Goal: Information Seeking & Learning: Learn about a topic

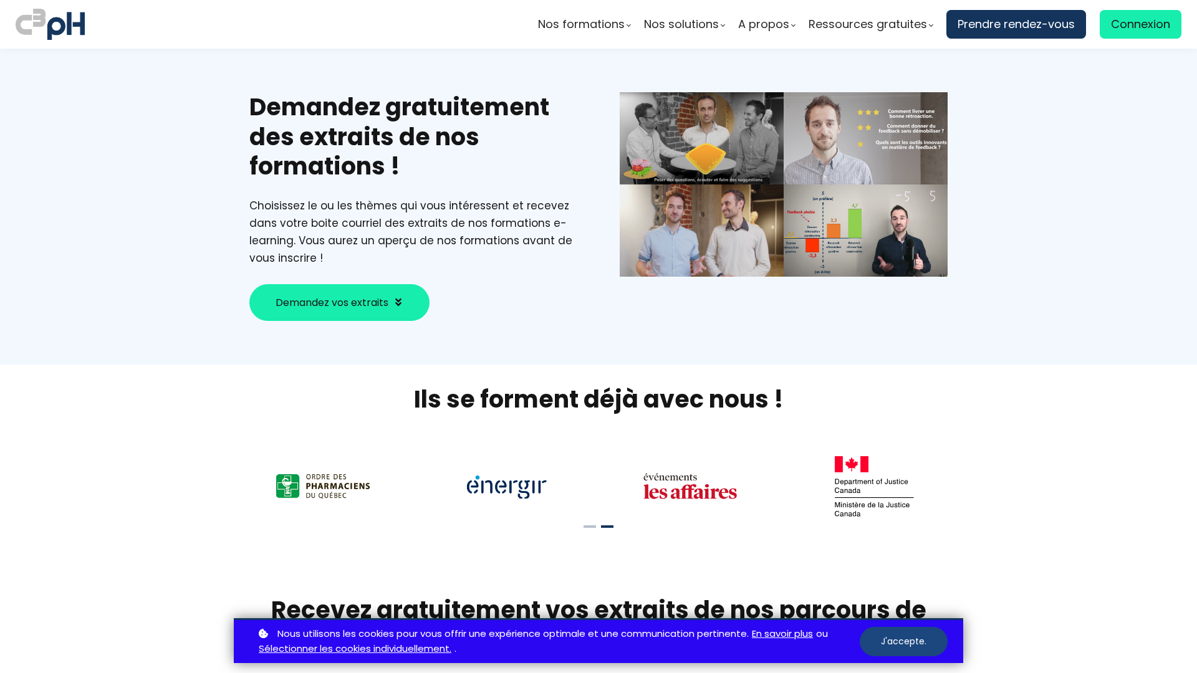
click at [903, 641] on button "J'accepte." at bounding box center [903, 641] width 88 height 29
